Goal: Information Seeking & Learning: Learn about a topic

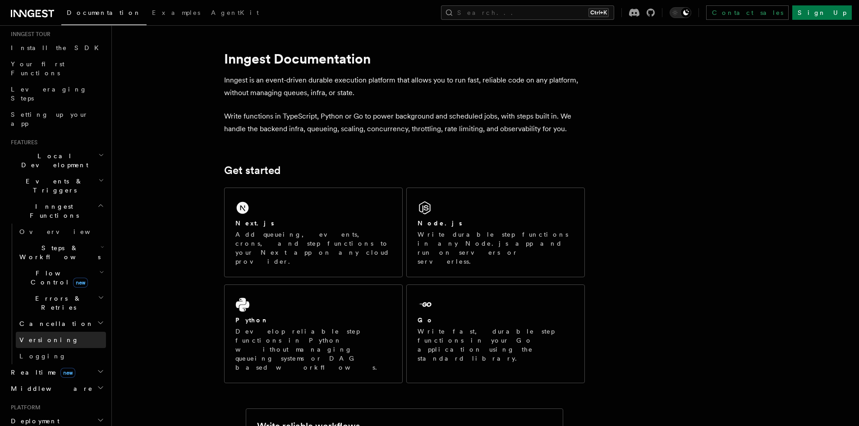
scroll to position [295, 0]
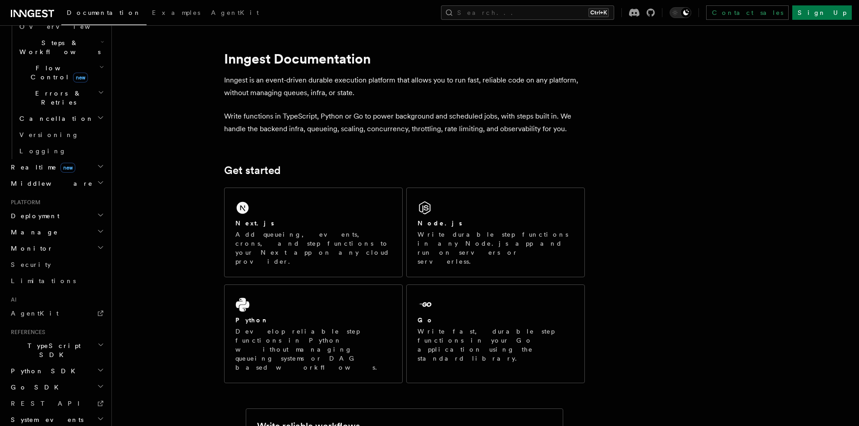
click at [97, 212] on icon "button" at bounding box center [100, 215] width 7 height 7
click at [89, 314] on h2 "Cloud Providers Setup" at bounding box center [61, 331] width 90 height 34
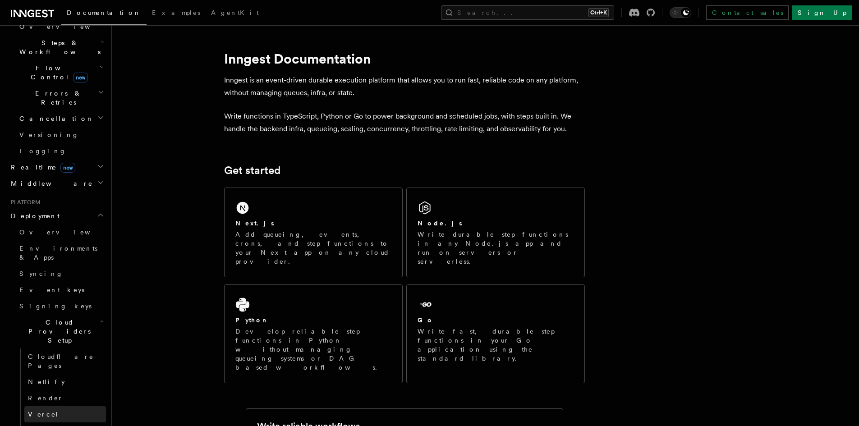
click at [43, 411] on span "Vercel" at bounding box center [43, 414] width 31 height 7
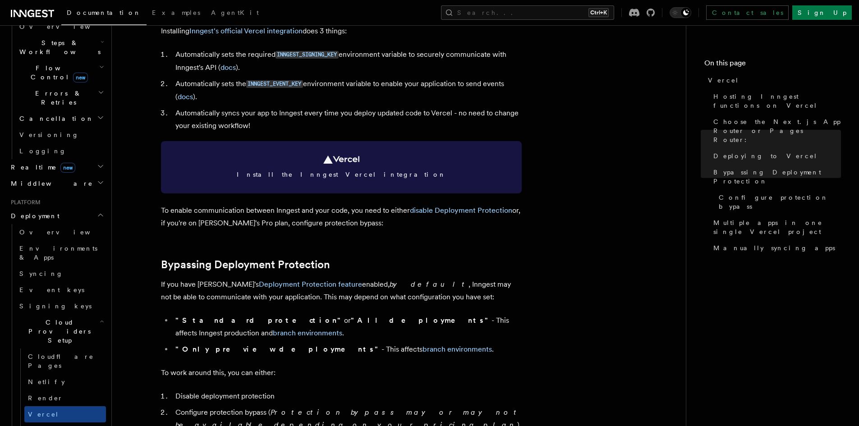
scroll to position [406, 0]
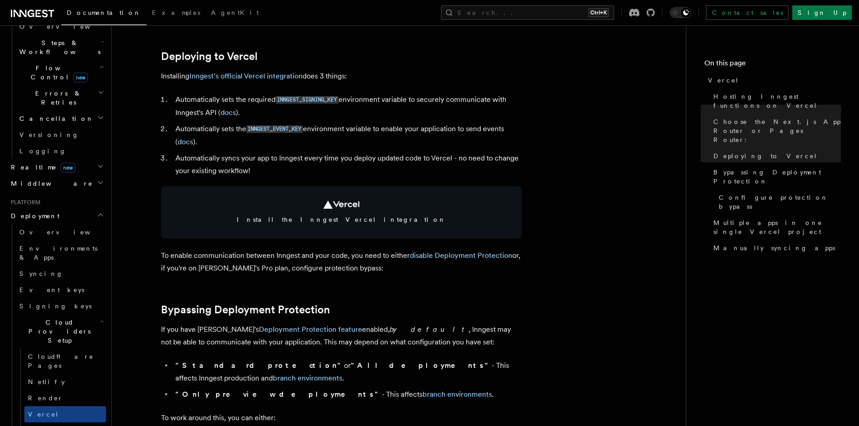
drag, startPoint x: 227, startPoint y: 111, endPoint x: 249, endPoint y: 115, distance: 22.6
click at [249, 115] on li "Automatically sets the required INNGEST_SIGNING_KEY environment variable to sec…" at bounding box center [347, 106] width 349 height 26
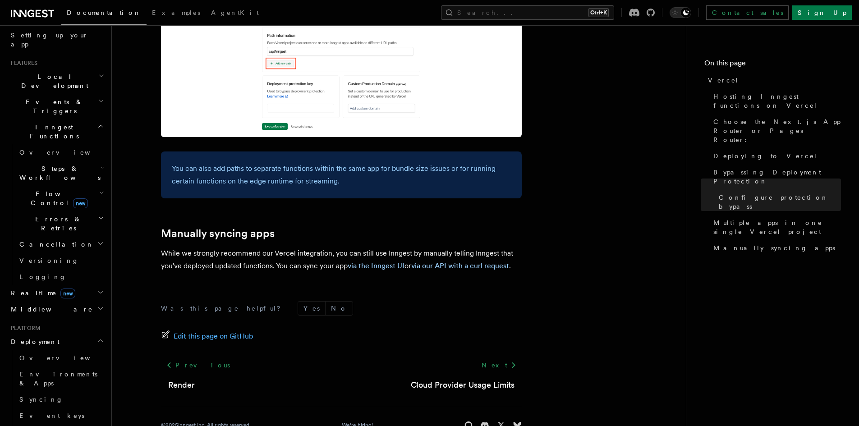
scroll to position [0, 0]
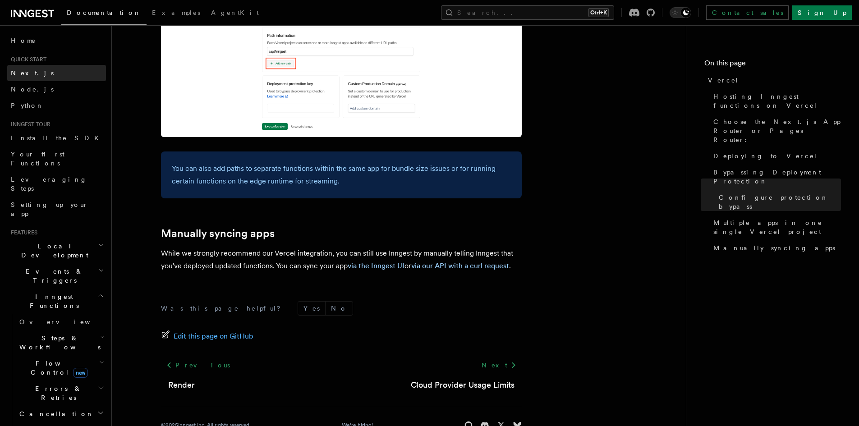
click at [46, 78] on link "Next.js" at bounding box center [56, 73] width 99 height 16
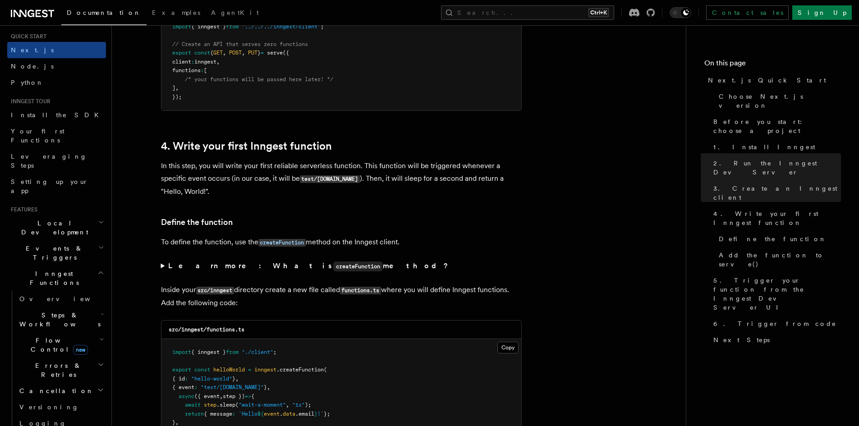
scroll to position [45, 0]
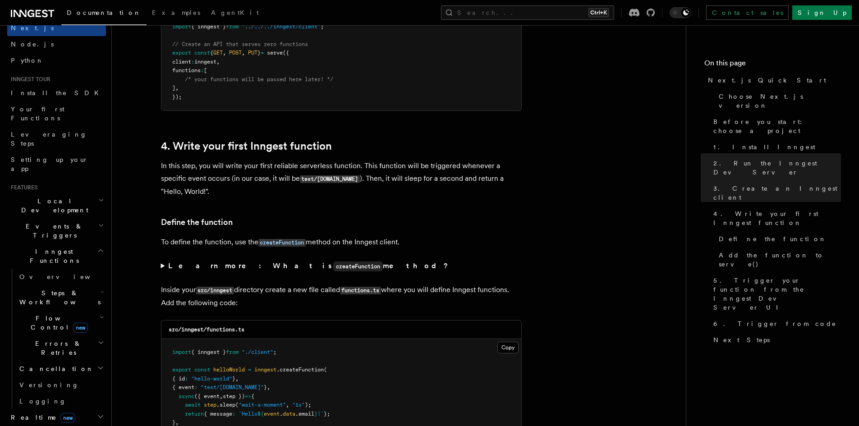
click at [98, 197] on icon "button" at bounding box center [101, 200] width 6 height 7
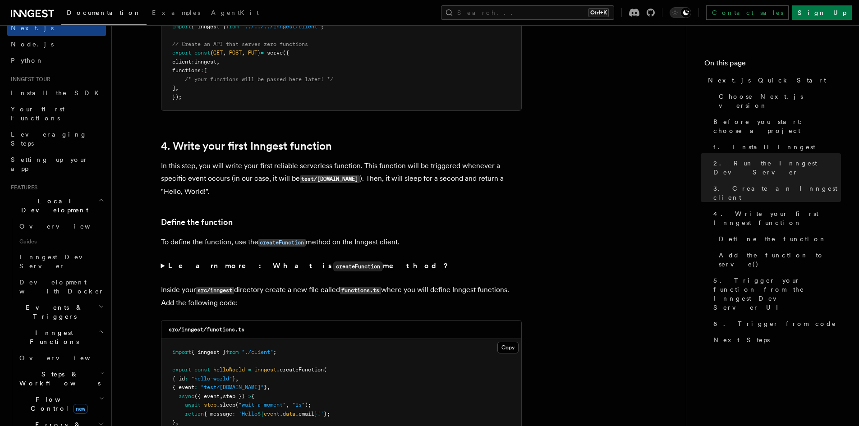
click at [97, 328] on icon "button" at bounding box center [100, 331] width 7 height 7
click at [88, 300] on h2 "Events & Triggers" at bounding box center [56, 312] width 99 height 25
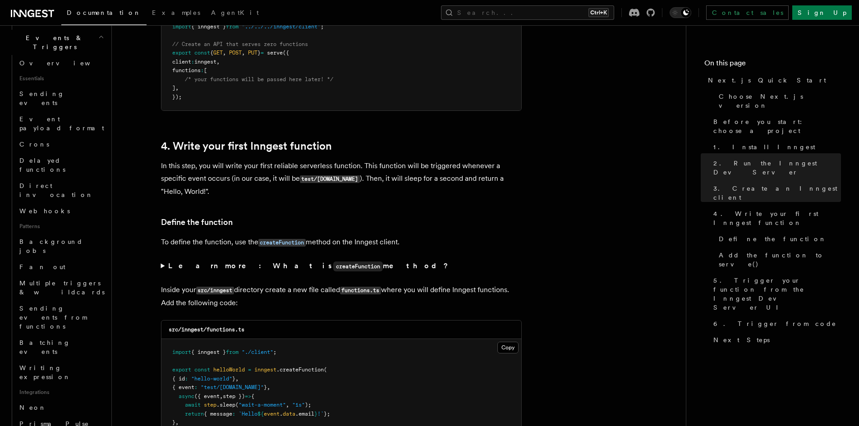
scroll to position [316, 0]
click at [36, 263] on span "Fan out" at bounding box center [42, 266] width 46 height 7
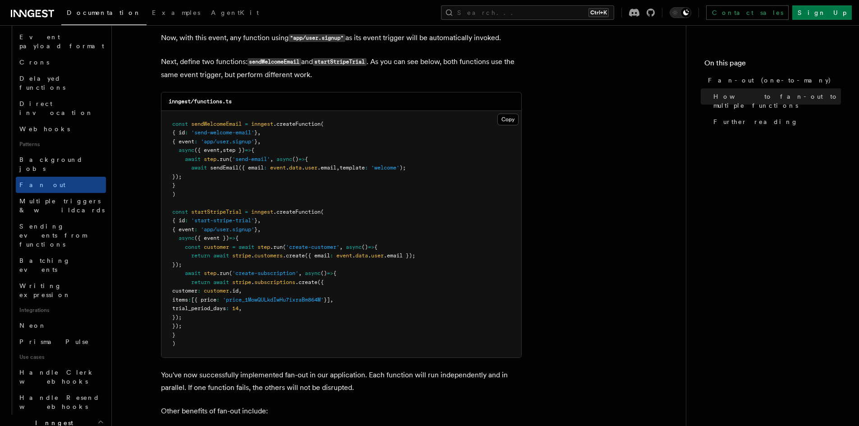
scroll to position [809, 0]
click at [42, 198] on span "Multiple triggers & wildcards" at bounding box center [61, 206] width 85 height 16
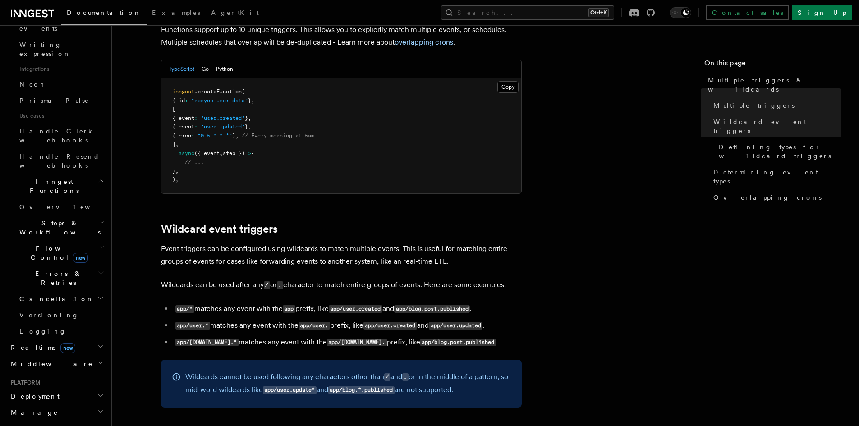
scroll to position [512, 0]
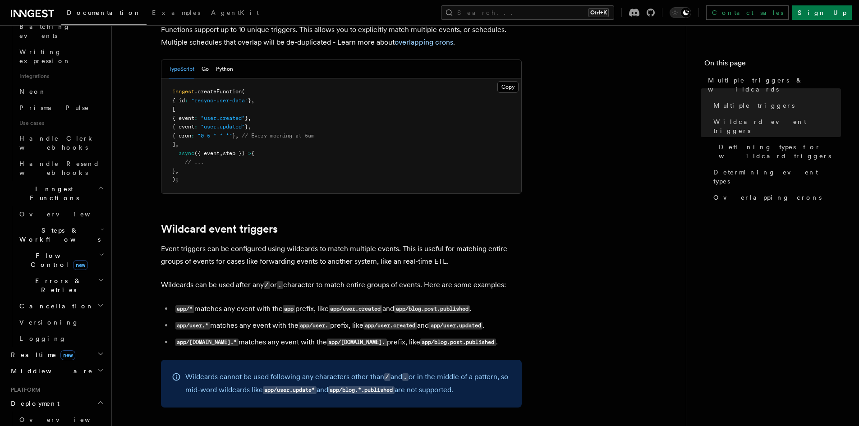
scroll to position [602, 0]
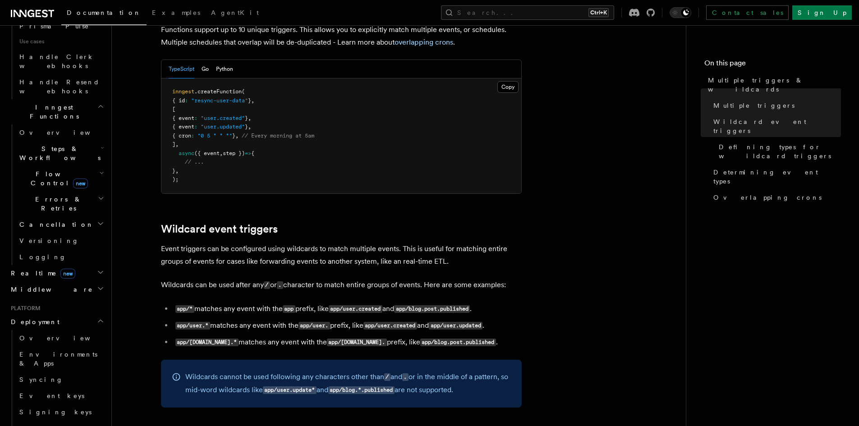
scroll to position [647, 0]
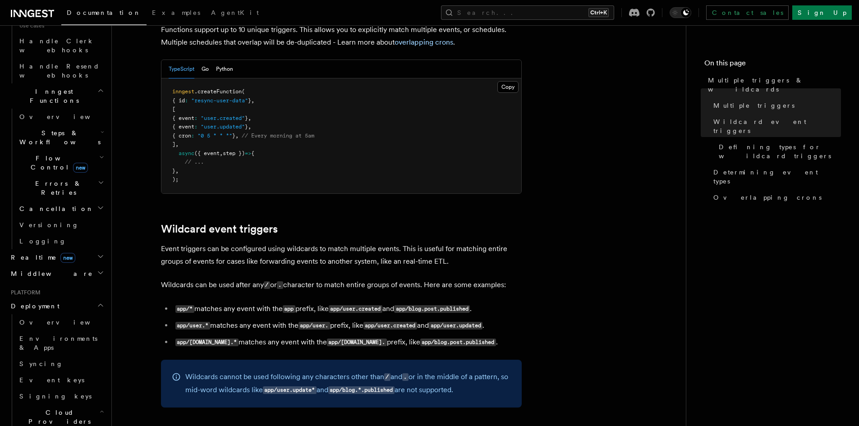
click at [82, 408] on span "Cloud Providers Setup" at bounding box center [58, 421] width 84 height 27
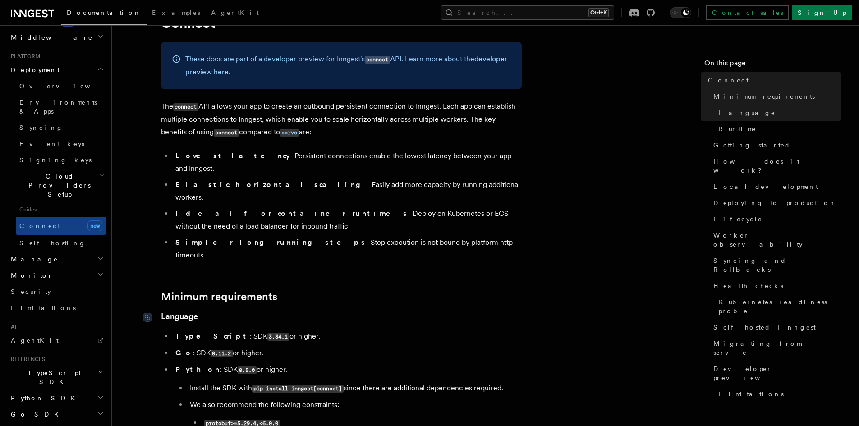
scroll to position [45, 0]
click at [71, 251] on h2 "Manage" at bounding box center [56, 259] width 99 height 16
click at [69, 284] on link "Apps" at bounding box center [61, 292] width 90 height 16
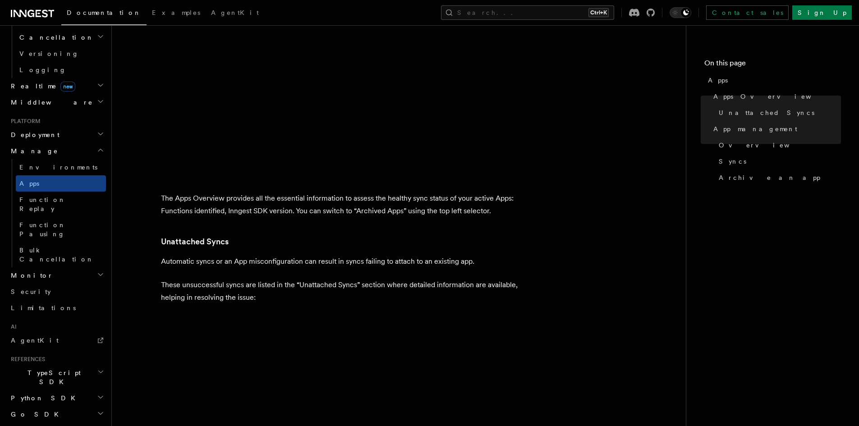
scroll to position [466, 0]
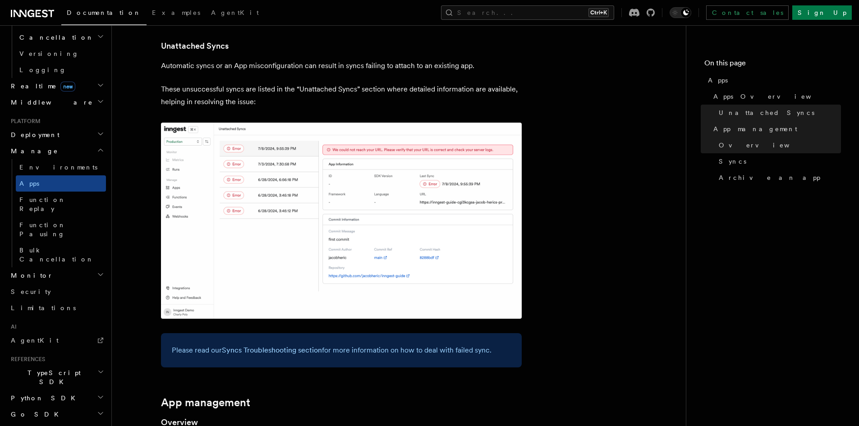
click at [34, 268] on h2 "Monitor" at bounding box center [56, 276] width 99 height 16
click at [33, 271] on span "Monitor" at bounding box center [30, 275] width 46 height 9
click at [54, 143] on h2 "Manage" at bounding box center [56, 151] width 99 height 16
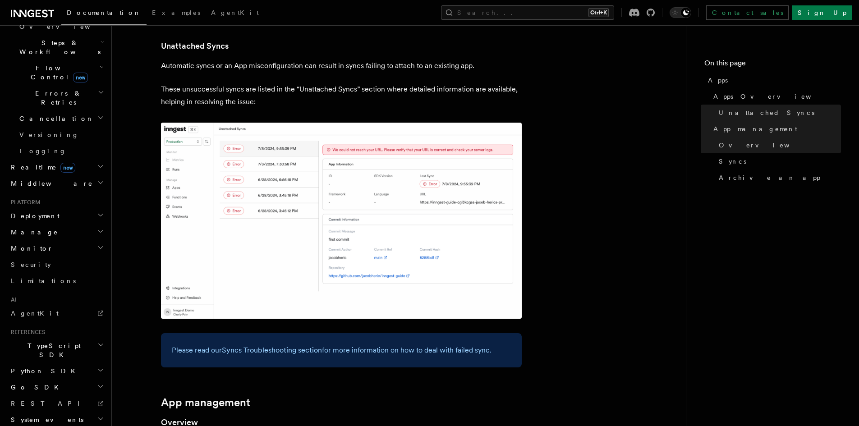
click at [51, 415] on span "System events" at bounding box center [45, 419] width 76 height 9
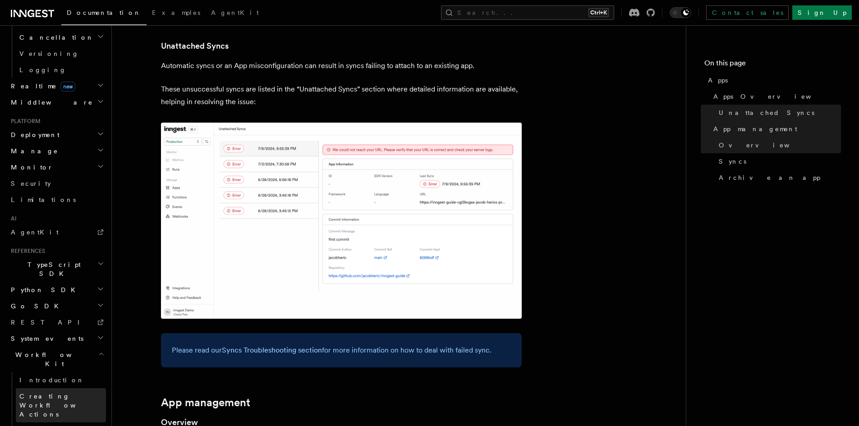
click at [73, 388] on link "Creating Workflow Actions" at bounding box center [61, 405] width 90 height 34
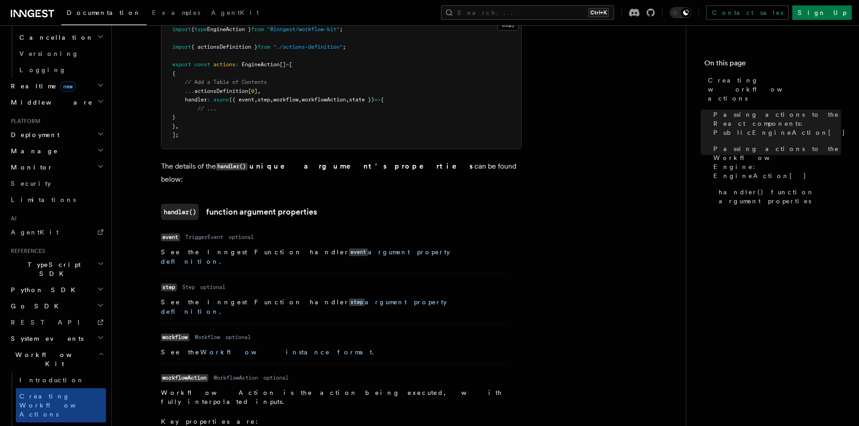
scroll to position [1083, 0]
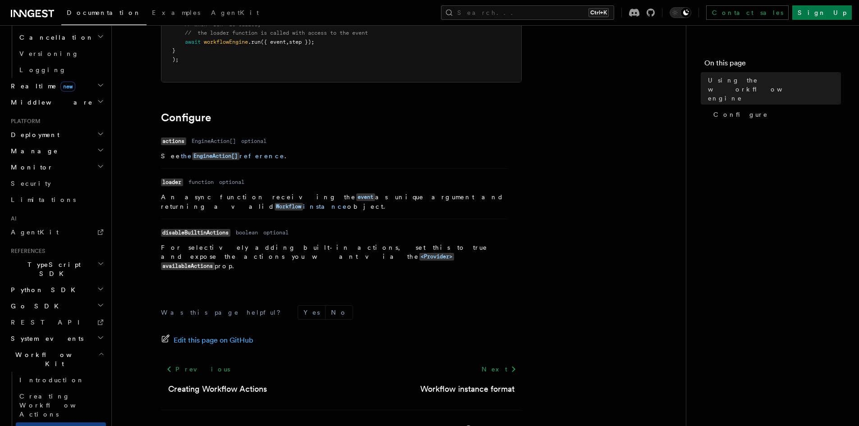
scroll to position [275, 0]
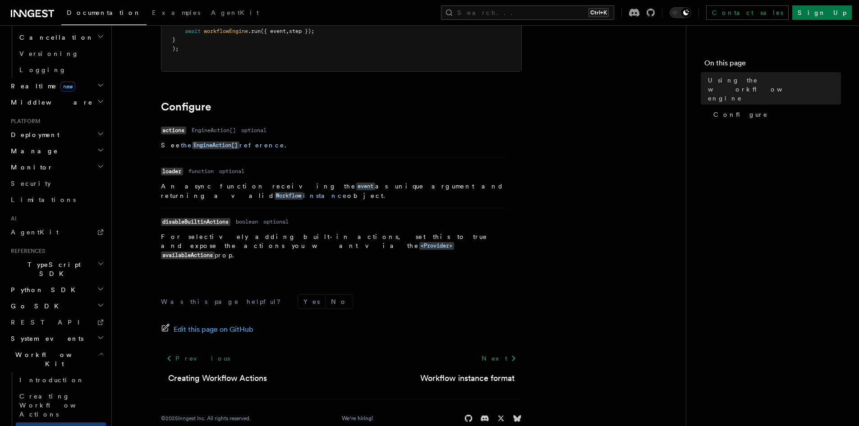
click at [53, 347] on h2 "Workflow Kit" at bounding box center [56, 359] width 99 height 25
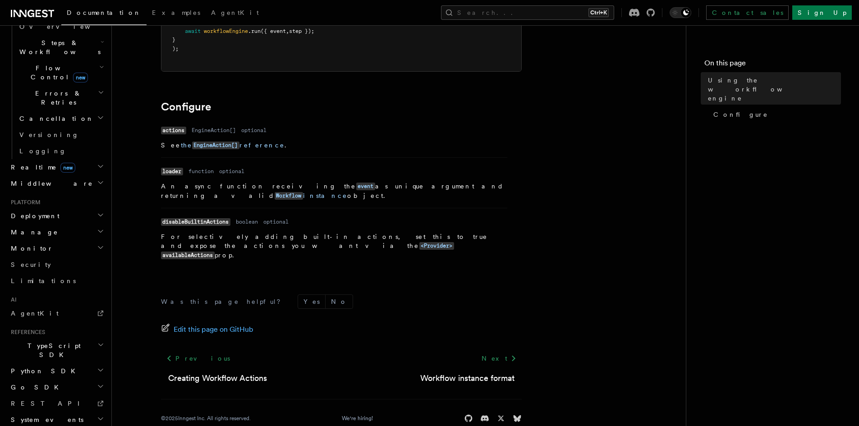
scroll to position [250, 0]
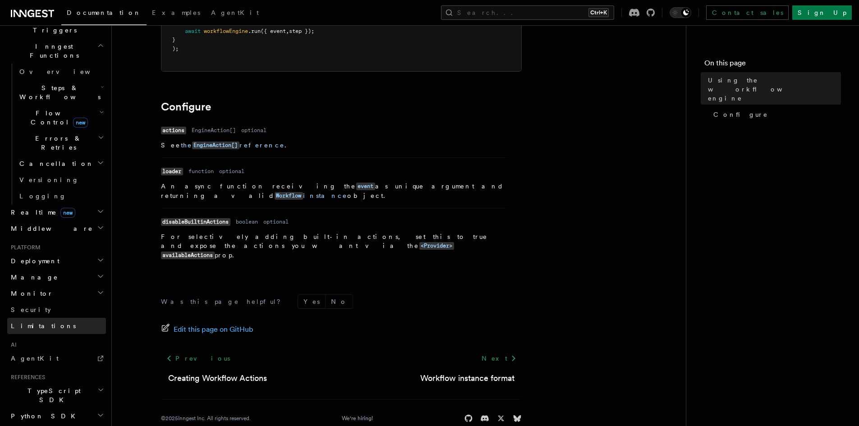
click at [47, 318] on link "Limitations" at bounding box center [56, 326] width 99 height 16
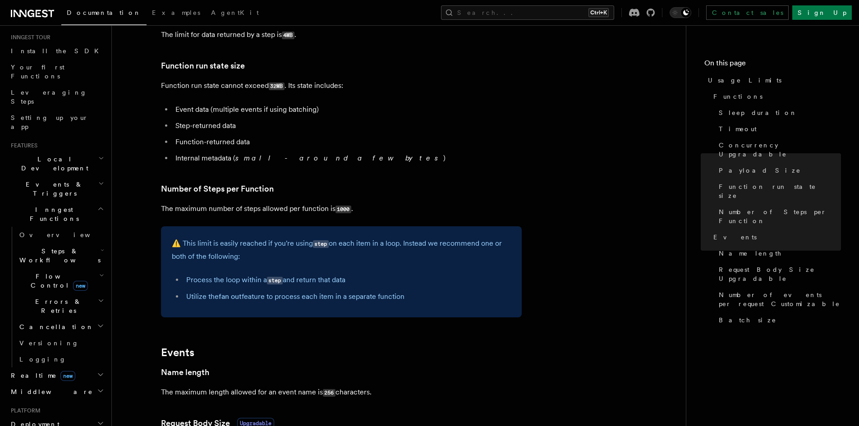
scroll to position [70, 0]
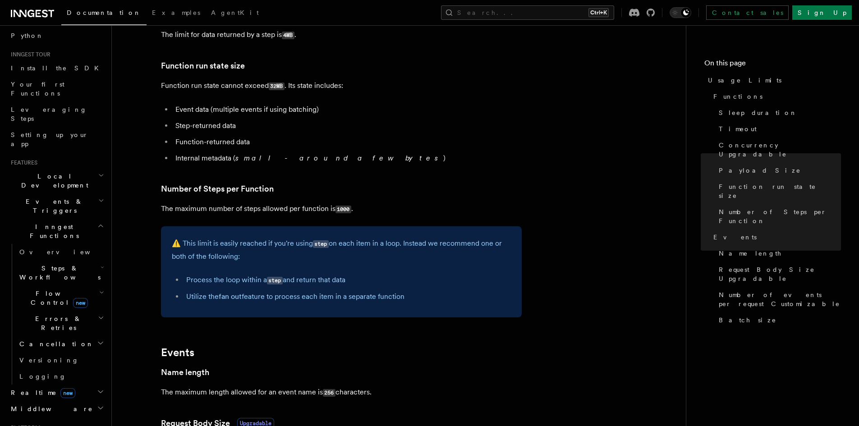
click at [100, 292] on icon "button" at bounding box center [101, 293] width 3 height 2
click at [57, 311] on link "Overview" at bounding box center [65, 319] width 82 height 16
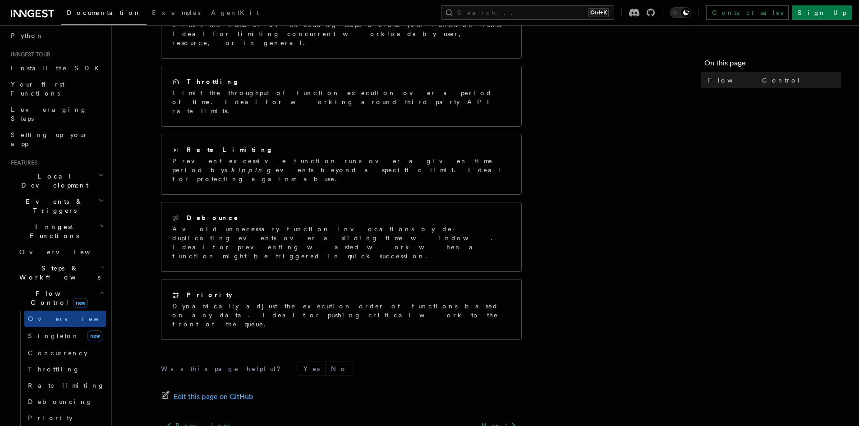
scroll to position [61, 0]
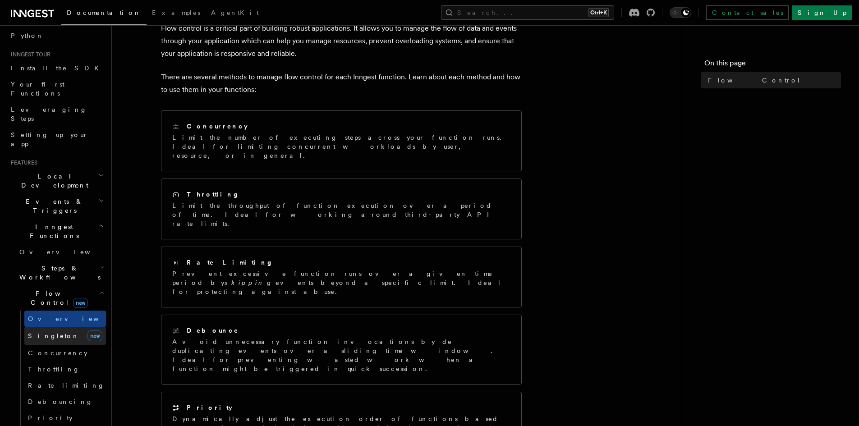
click at [51, 332] on span "Singleton" at bounding box center [53, 335] width 51 height 7
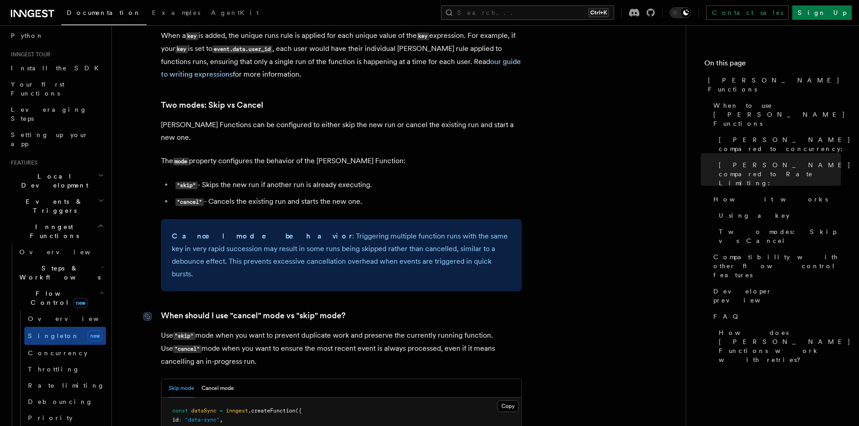
scroll to position [1173, 0]
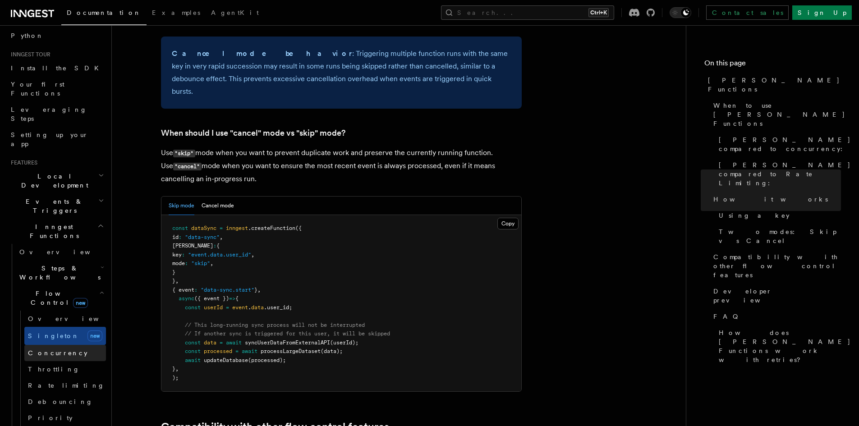
click at [78, 345] on link "Concurrency" at bounding box center [65, 353] width 82 height 16
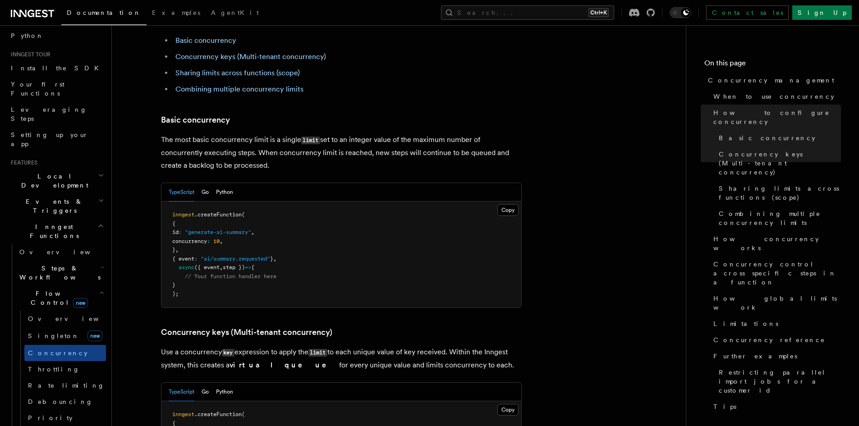
scroll to position [586, 0]
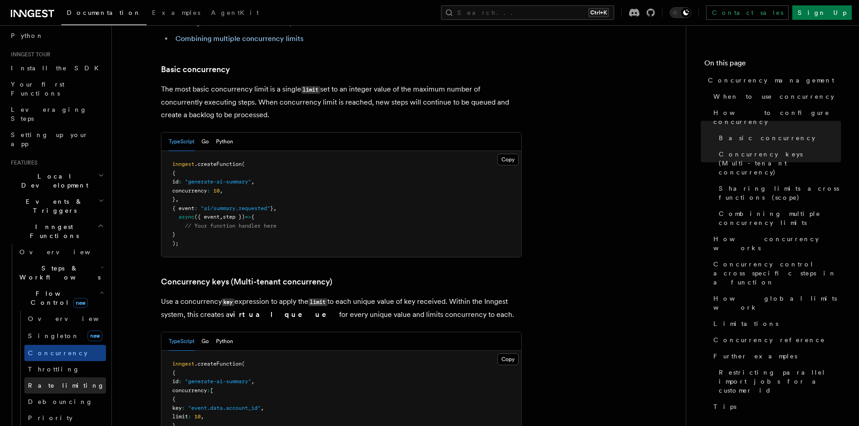
click at [62, 382] on span "Rate limiting" at bounding box center [66, 385] width 77 height 7
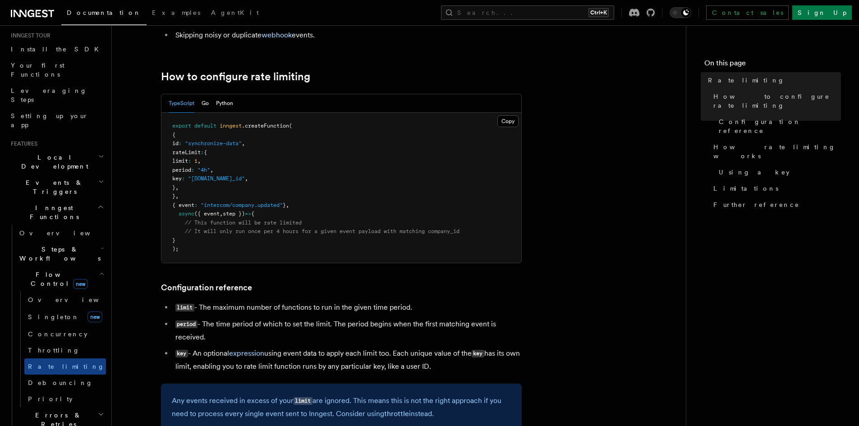
scroll to position [70, 0]
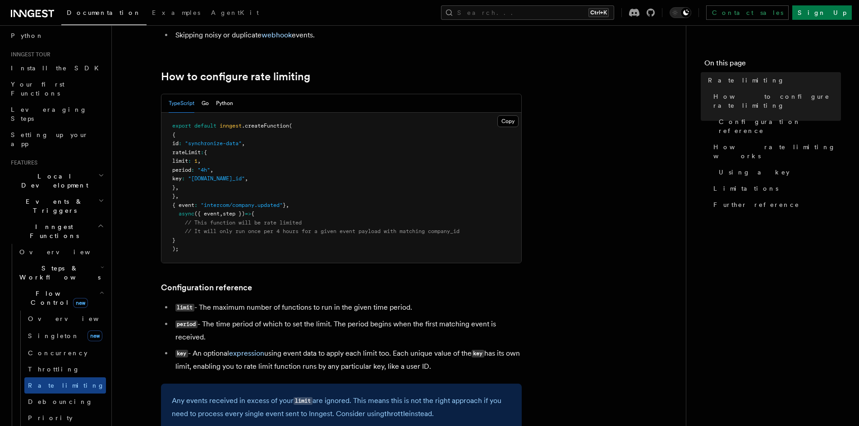
click at [83, 194] on h2 "Events & Triggers" at bounding box center [56, 206] width 99 height 25
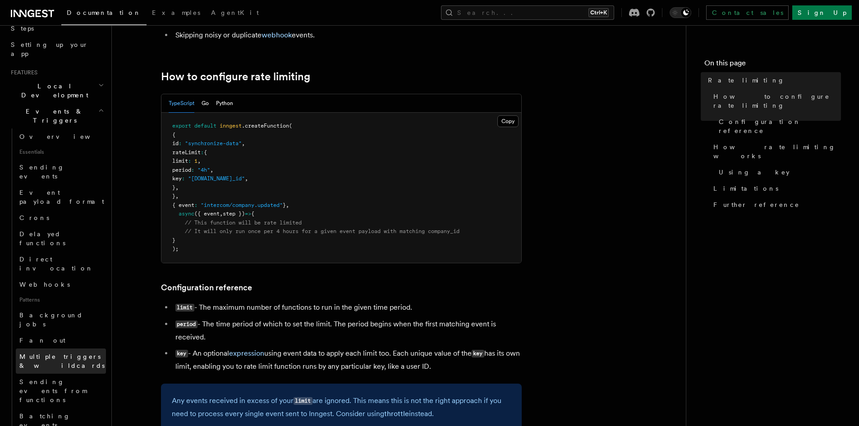
scroll to position [205, 0]
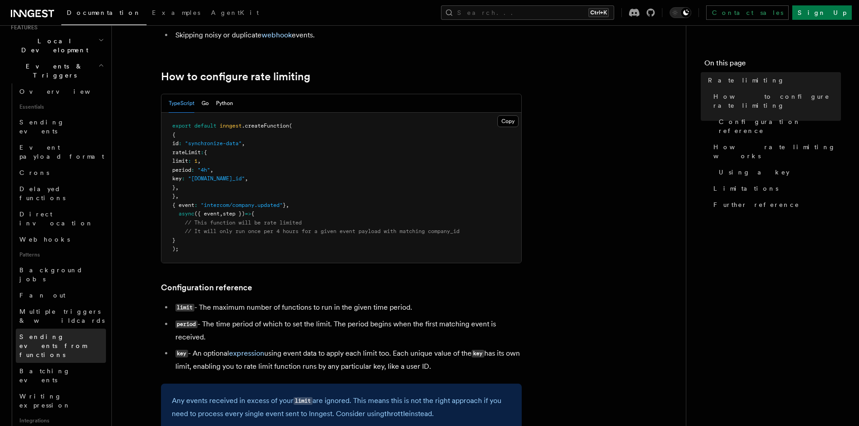
click at [55, 332] on span "Sending events from functions" at bounding box center [62, 345] width 87 height 27
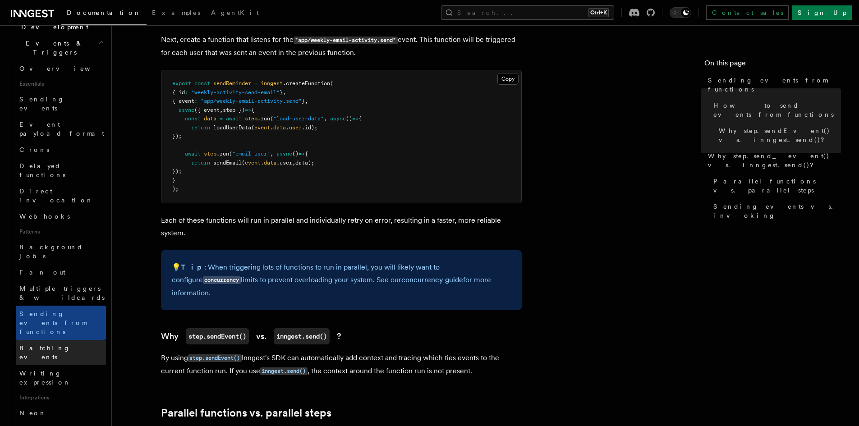
scroll to position [250, 0]
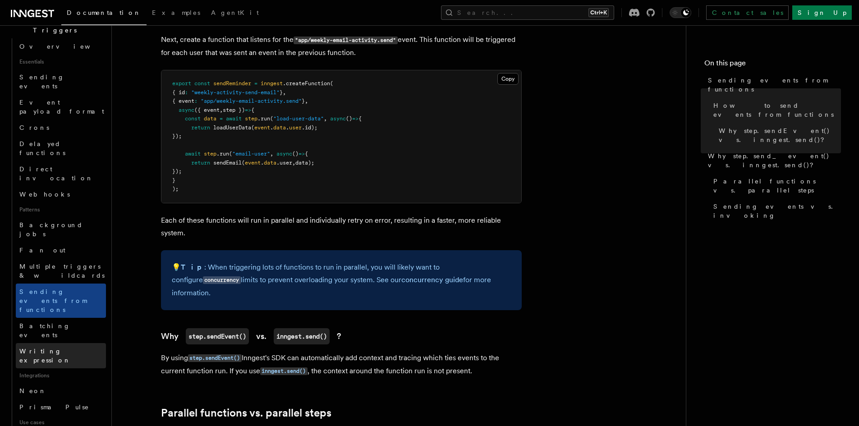
click at [63, 348] on span "Writing expression" at bounding box center [44, 356] width 51 height 16
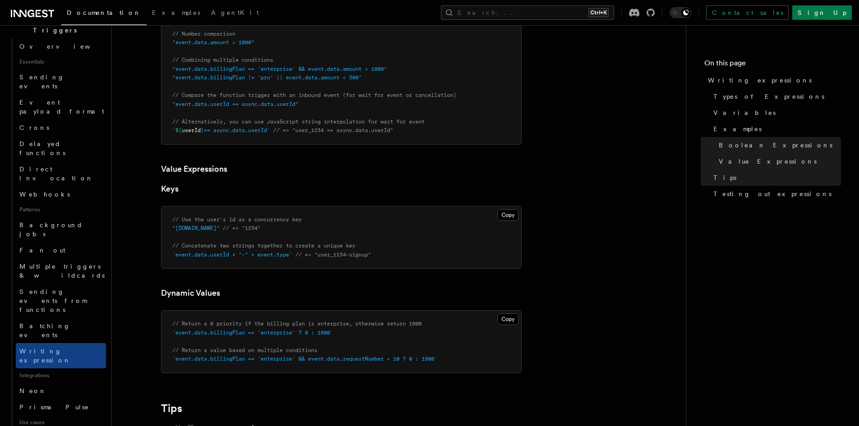
scroll to position [496, 0]
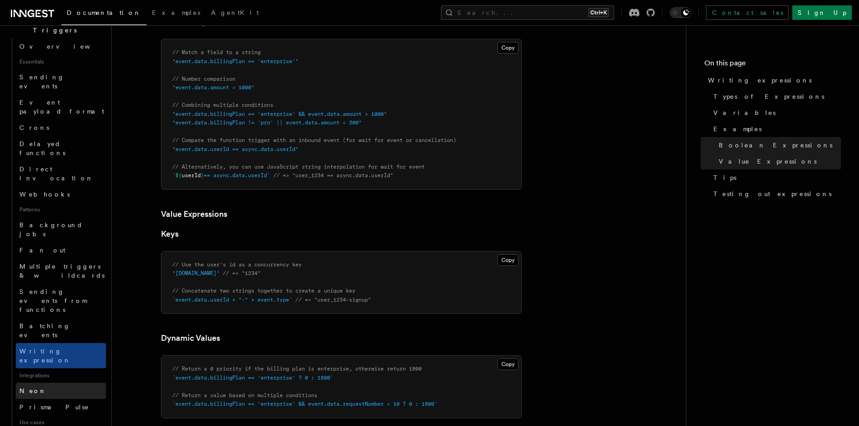
click at [49, 383] on link "Neon" at bounding box center [61, 391] width 90 height 16
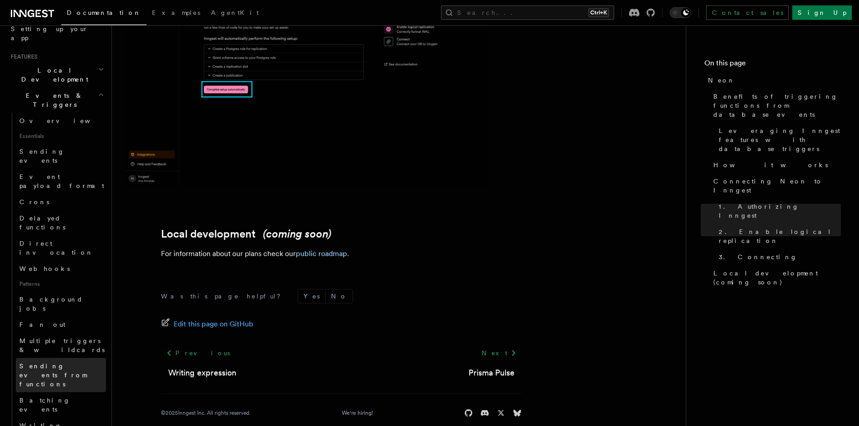
scroll to position [160, 0]
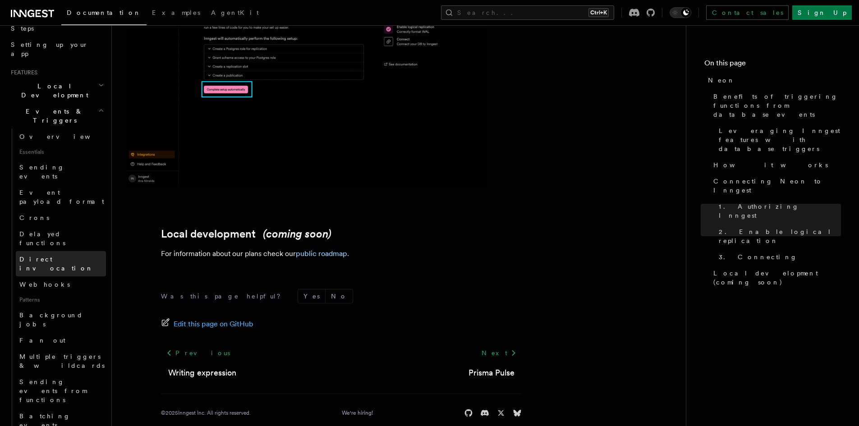
click at [38, 256] on span "Direct invocation" at bounding box center [56, 264] width 74 height 16
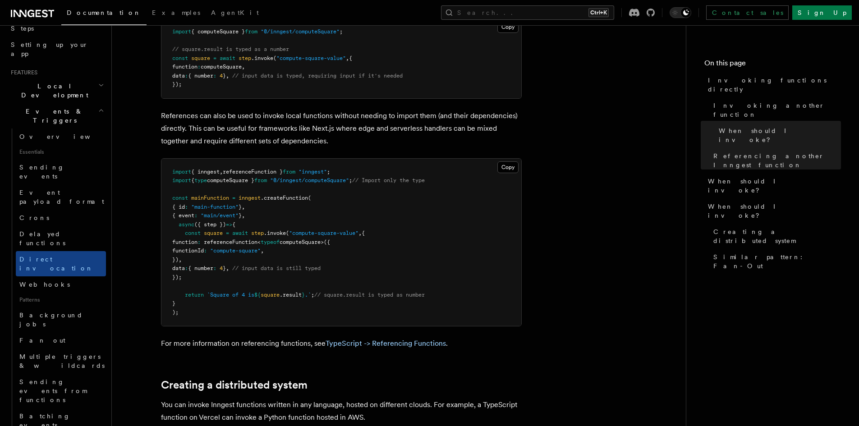
scroll to position [902, 0]
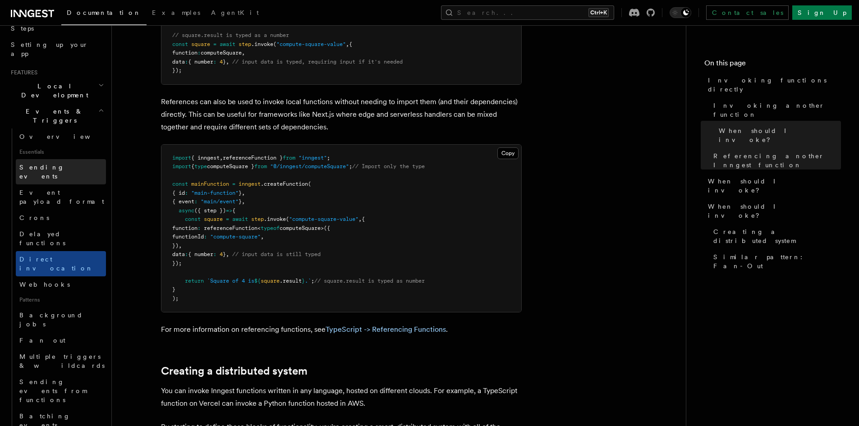
click at [66, 159] on link "Sending events" at bounding box center [61, 171] width 90 height 25
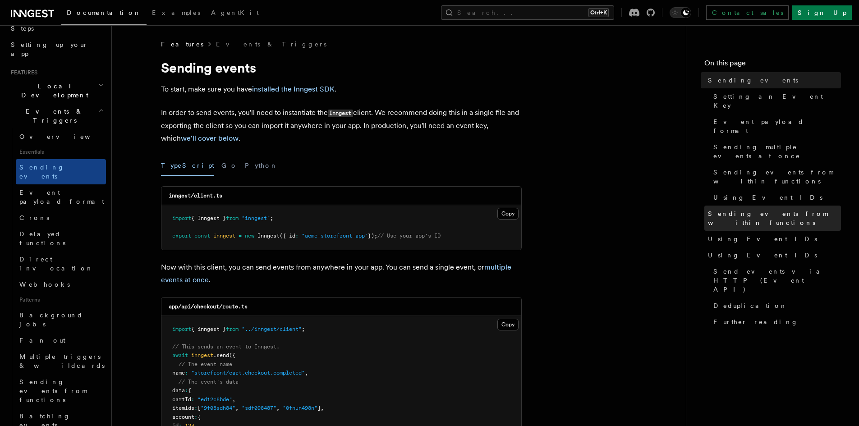
click at [792, 206] on link "Sending events from within functions" at bounding box center [773, 218] width 137 height 25
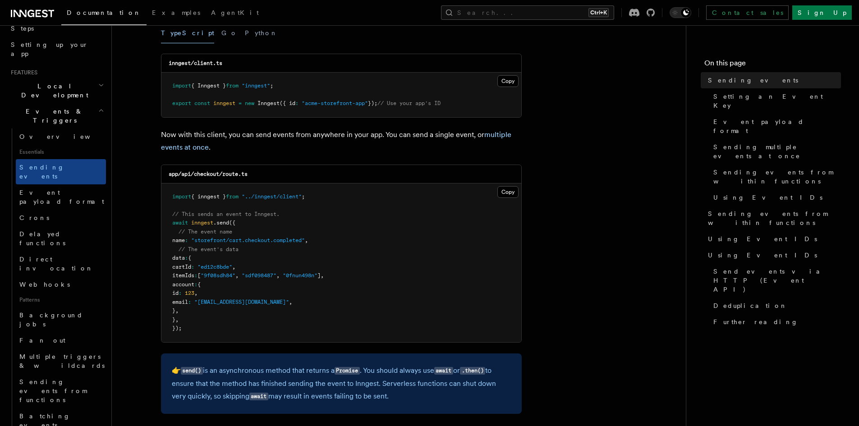
scroll to position [135, 0]
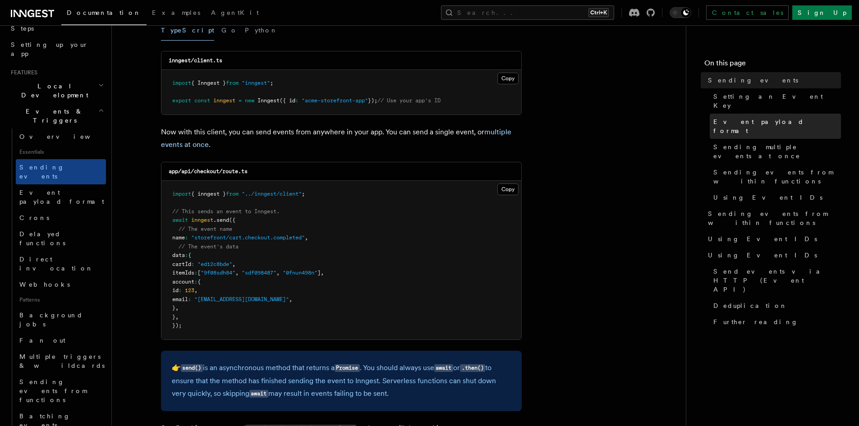
click at [798, 114] on link "Event payload format" at bounding box center [775, 126] width 131 height 25
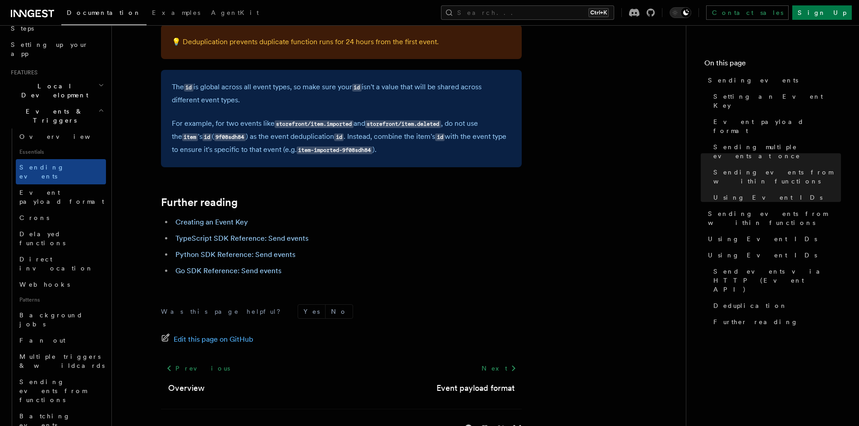
scroll to position [2559, 0]
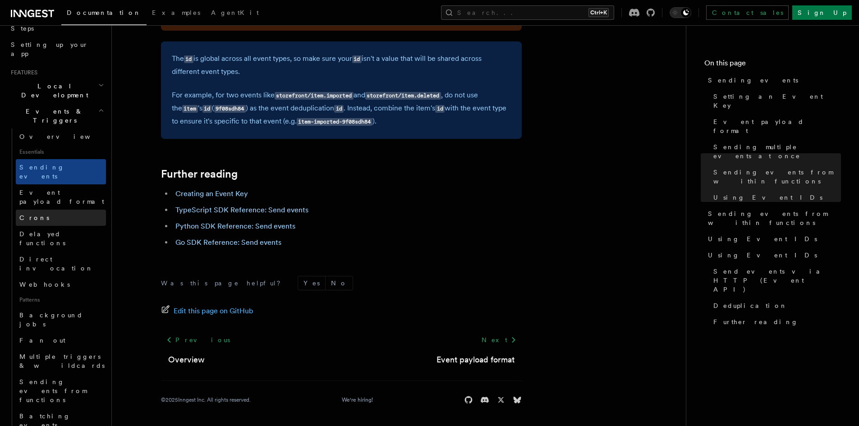
click at [40, 210] on link "Crons" at bounding box center [61, 218] width 90 height 16
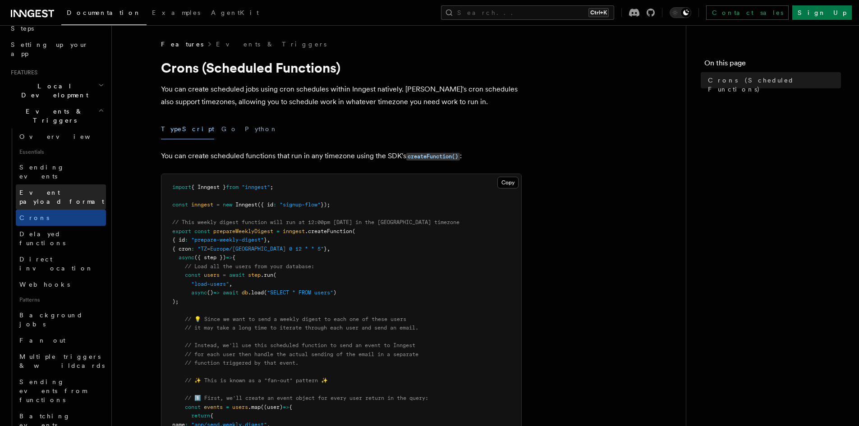
click at [47, 189] on span "Event payload format" at bounding box center [61, 197] width 85 height 16
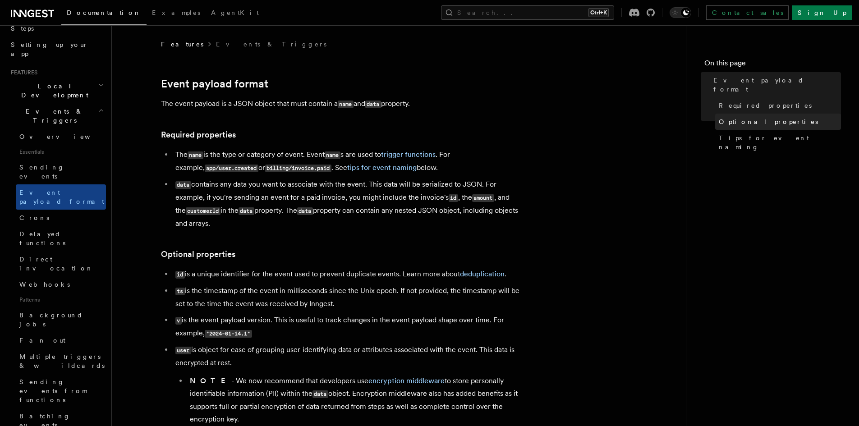
click at [782, 114] on link "Optional properties" at bounding box center [778, 122] width 126 height 16
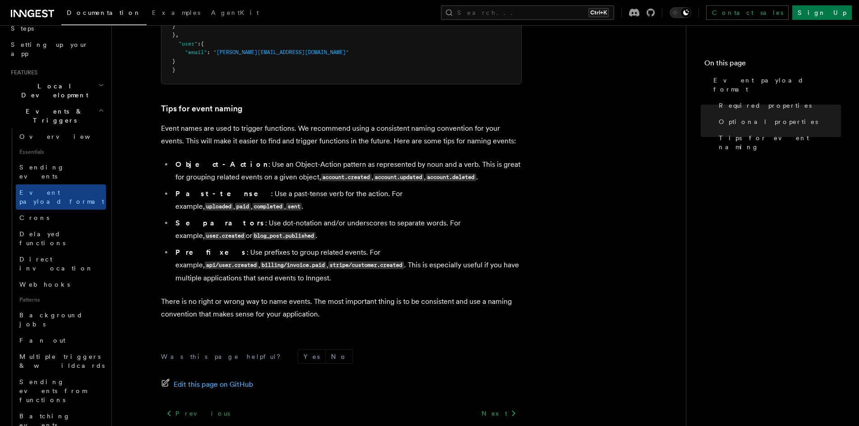
scroll to position [541, 0]
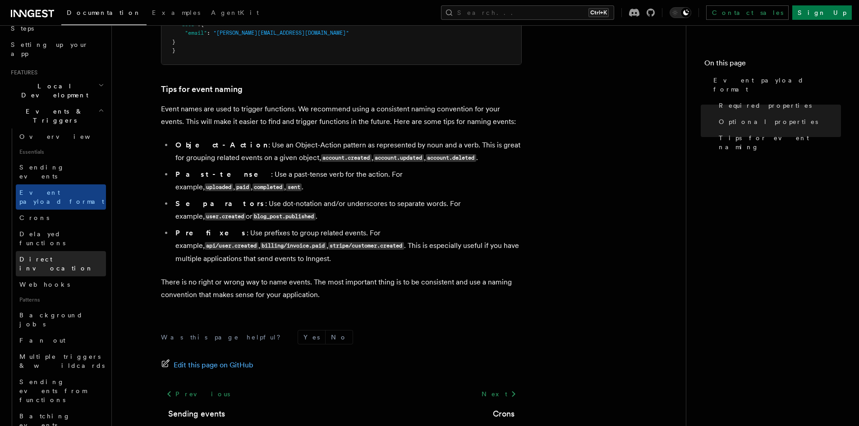
click at [65, 256] on span "Direct invocation" at bounding box center [56, 264] width 74 height 16
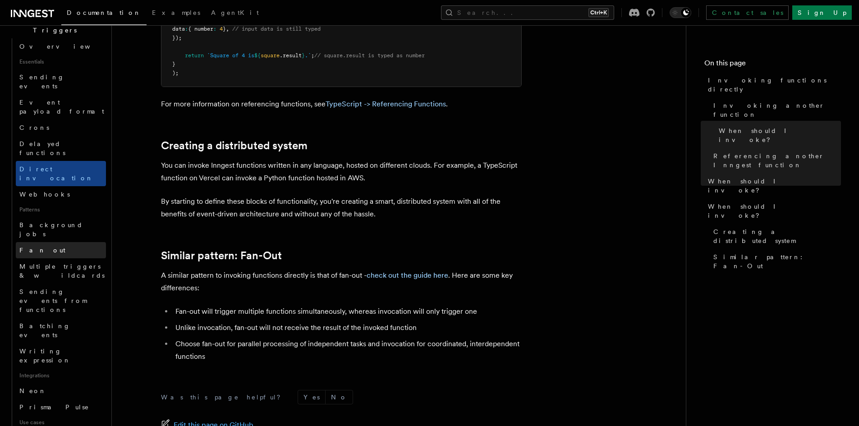
scroll to position [295, 0]
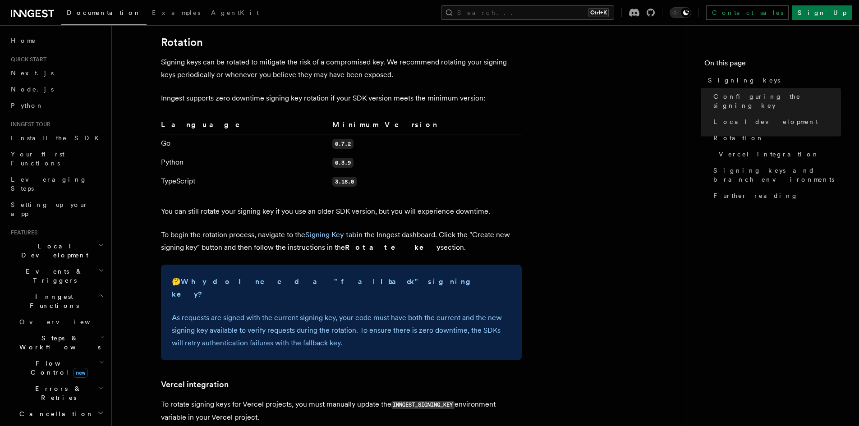
scroll to position [586, 0]
